Goal: Task Accomplishment & Management: Complete application form

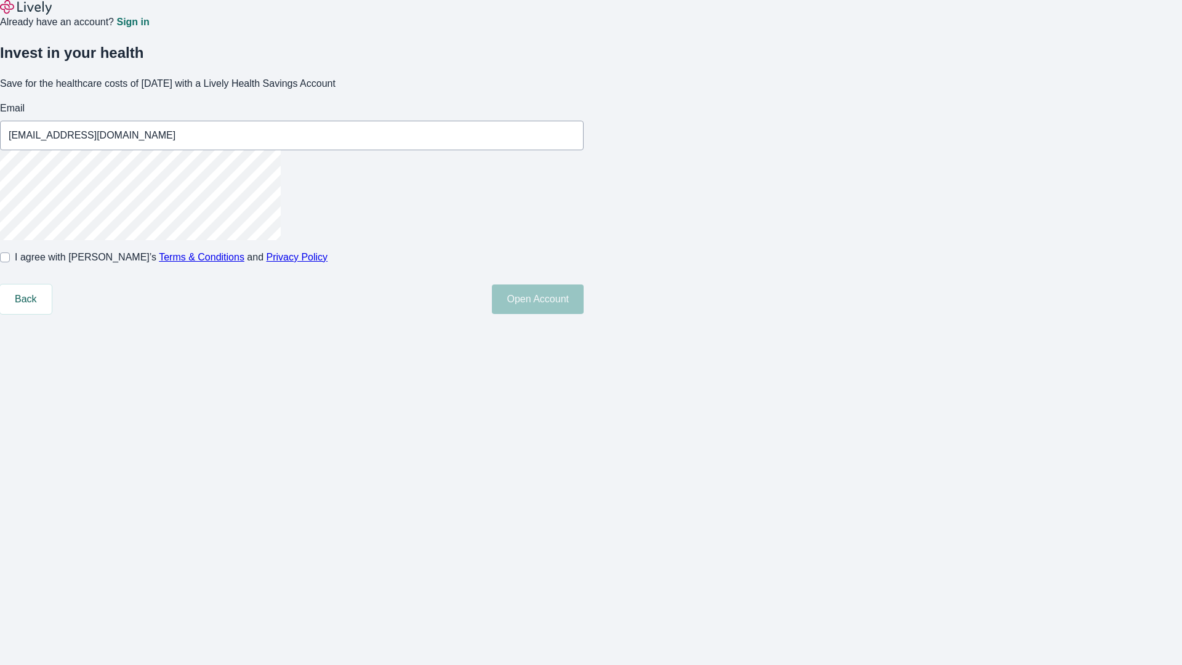
click at [10, 262] on input "I agree with Lively’s Terms & Conditions and Privacy Policy" at bounding box center [5, 257] width 10 height 10
checkbox input "true"
click at [584, 314] on button "Open Account" at bounding box center [538, 299] width 92 height 30
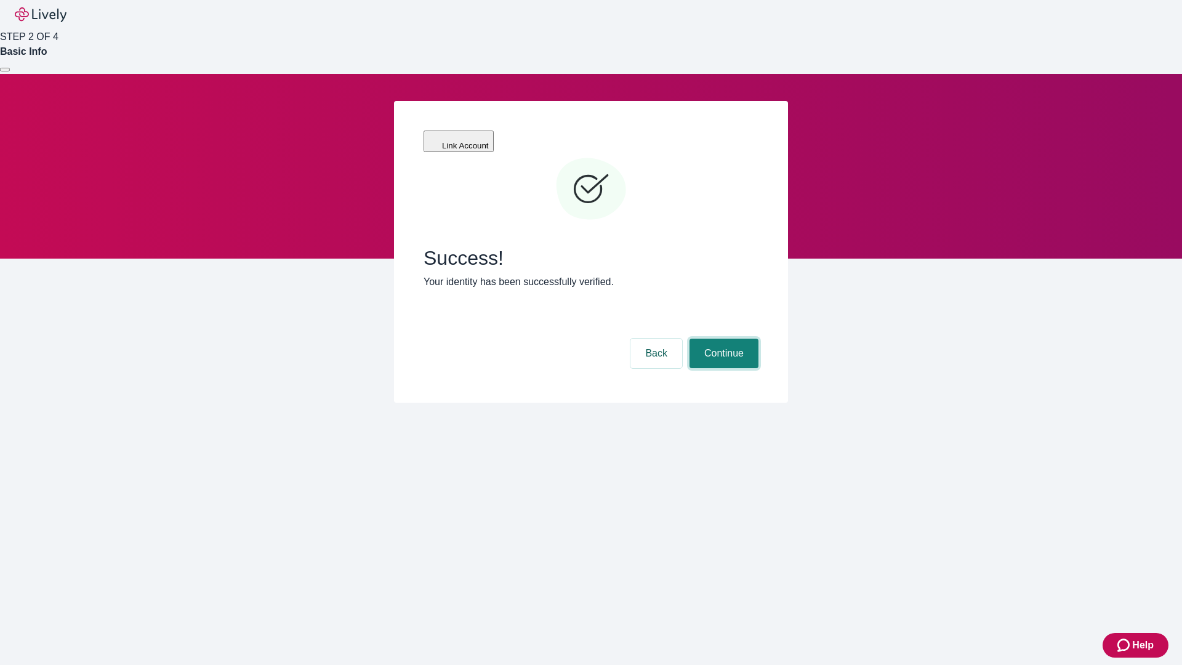
click at [722, 339] on button "Continue" at bounding box center [724, 354] width 69 height 30
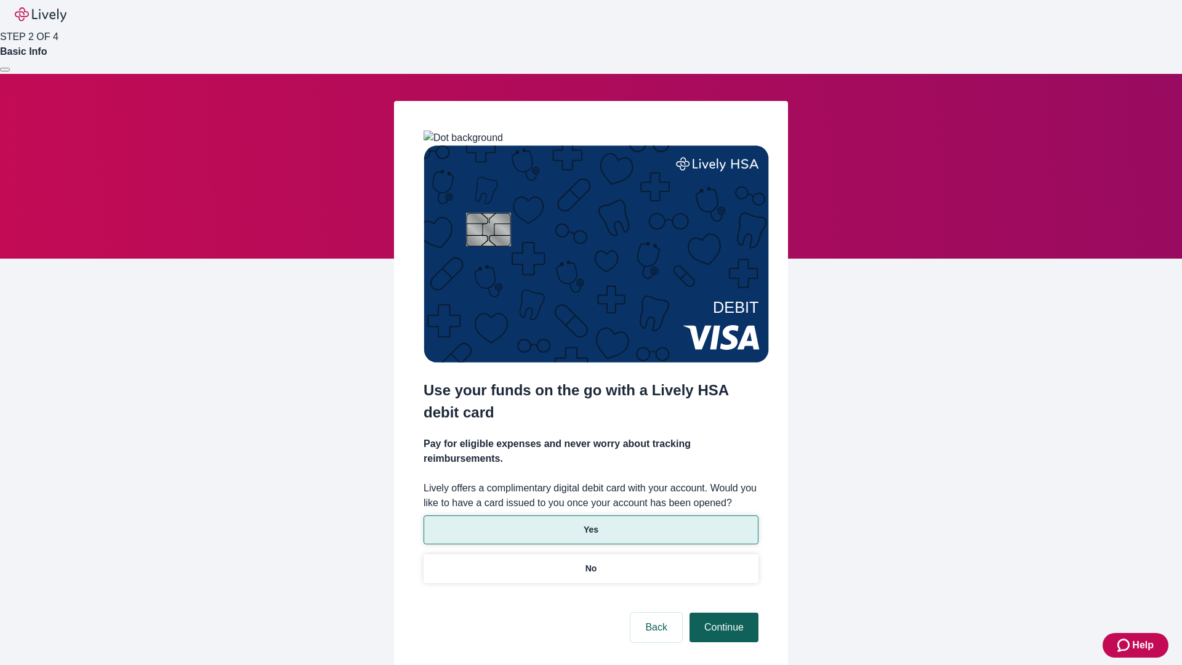
click at [591, 523] on p "Yes" at bounding box center [591, 529] width 15 height 13
click at [722, 613] on button "Continue" at bounding box center [724, 628] width 69 height 30
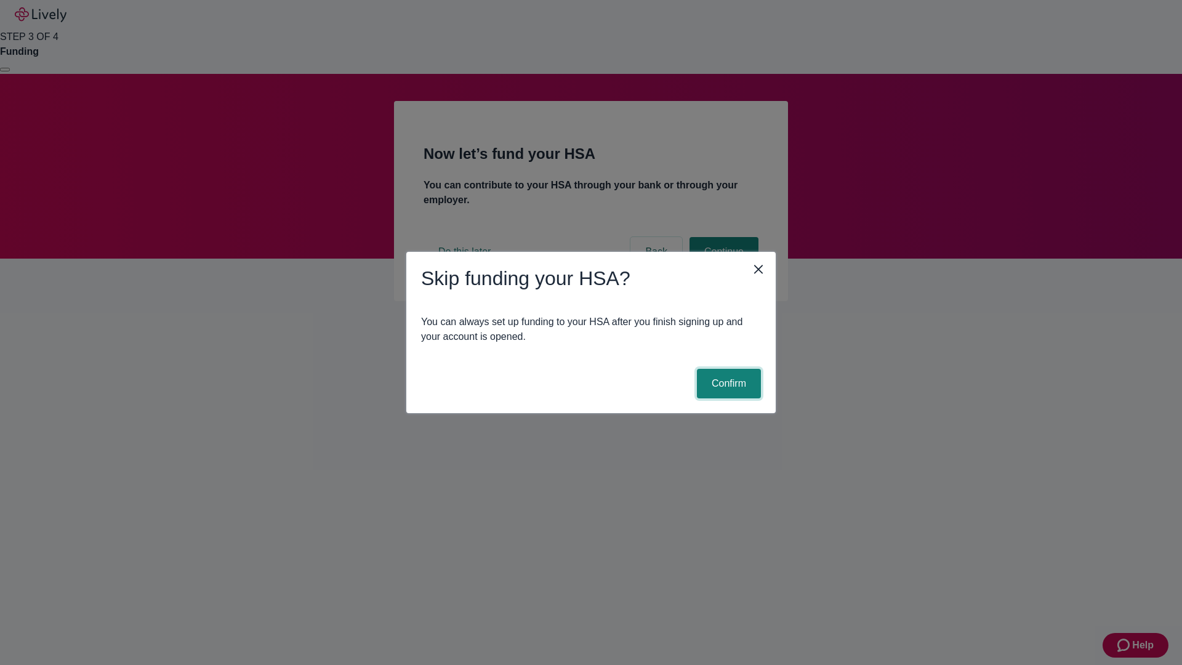
click at [727, 384] on button "Confirm" at bounding box center [729, 384] width 64 height 30
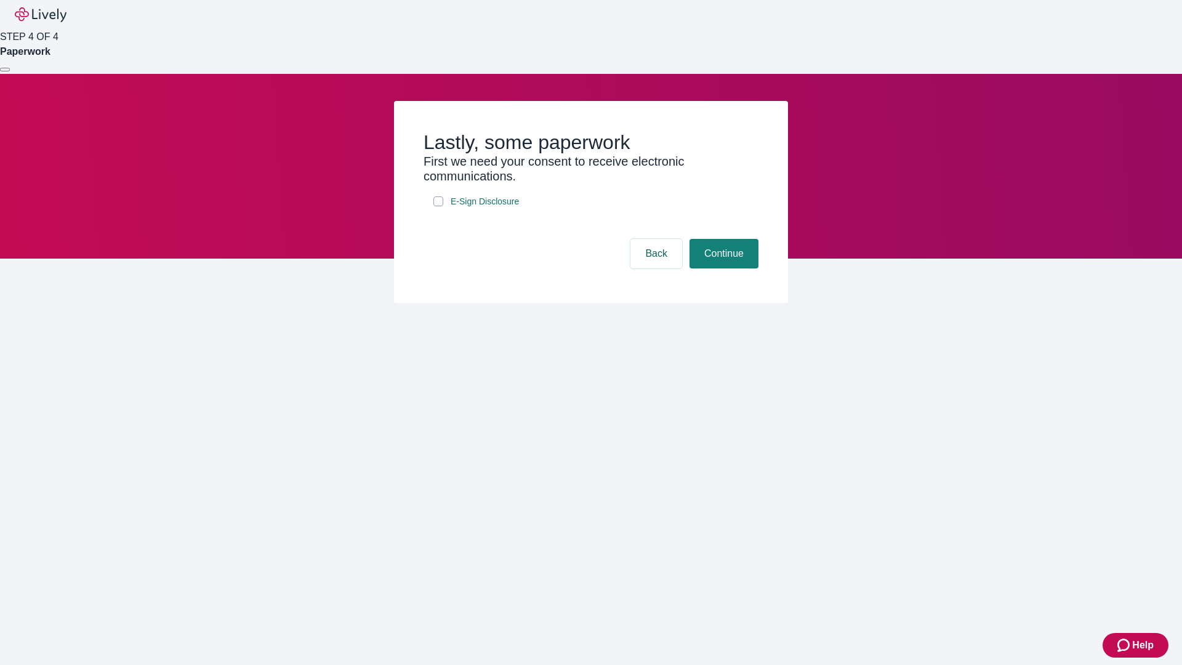
click at [438, 206] on input "E-Sign Disclosure" at bounding box center [438, 201] width 10 height 10
checkbox input "true"
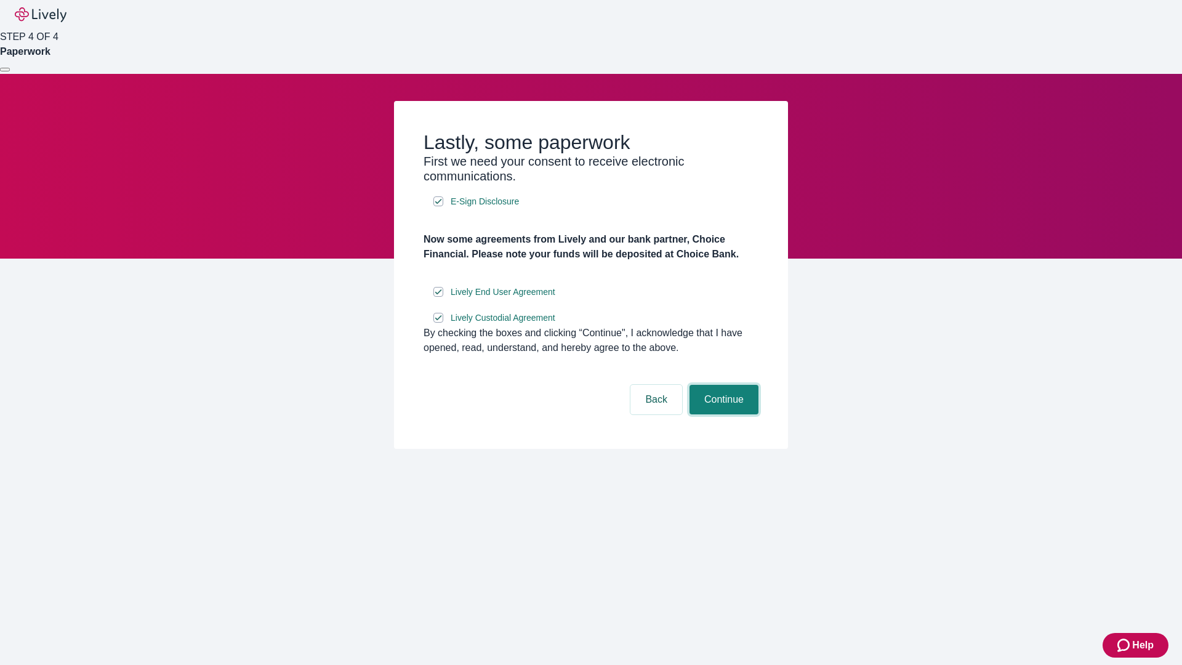
click at [722, 414] on button "Continue" at bounding box center [724, 400] width 69 height 30
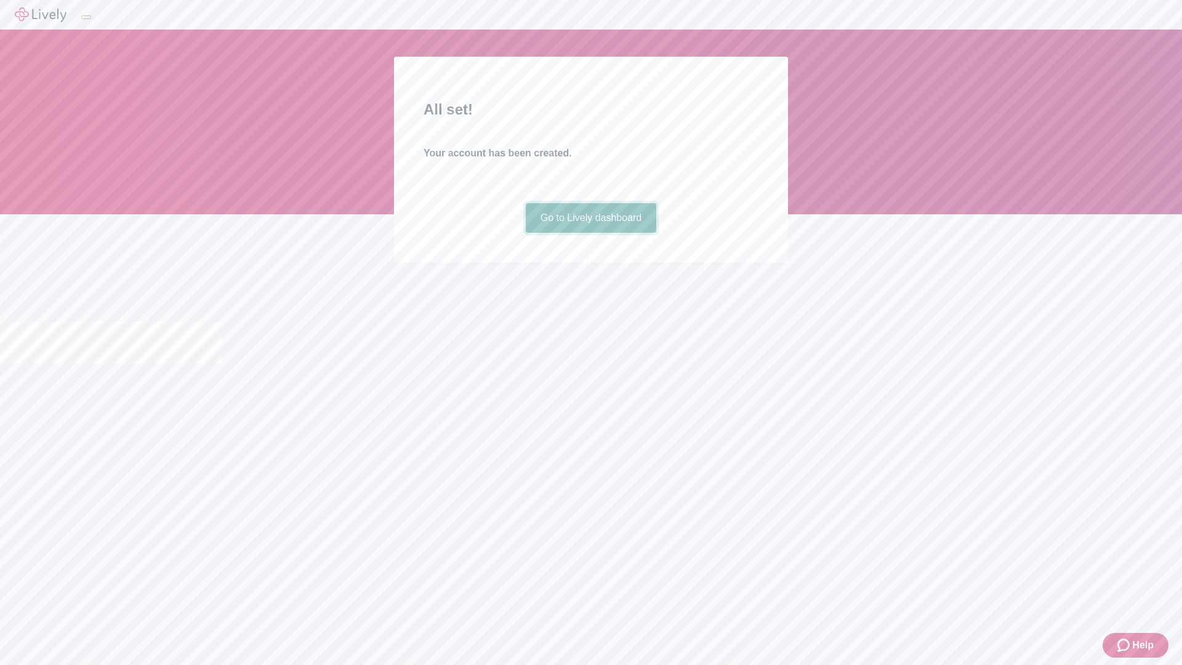
click at [591, 233] on link "Go to Lively dashboard" at bounding box center [591, 218] width 131 height 30
